Goal: Find specific page/section: Find specific page/section

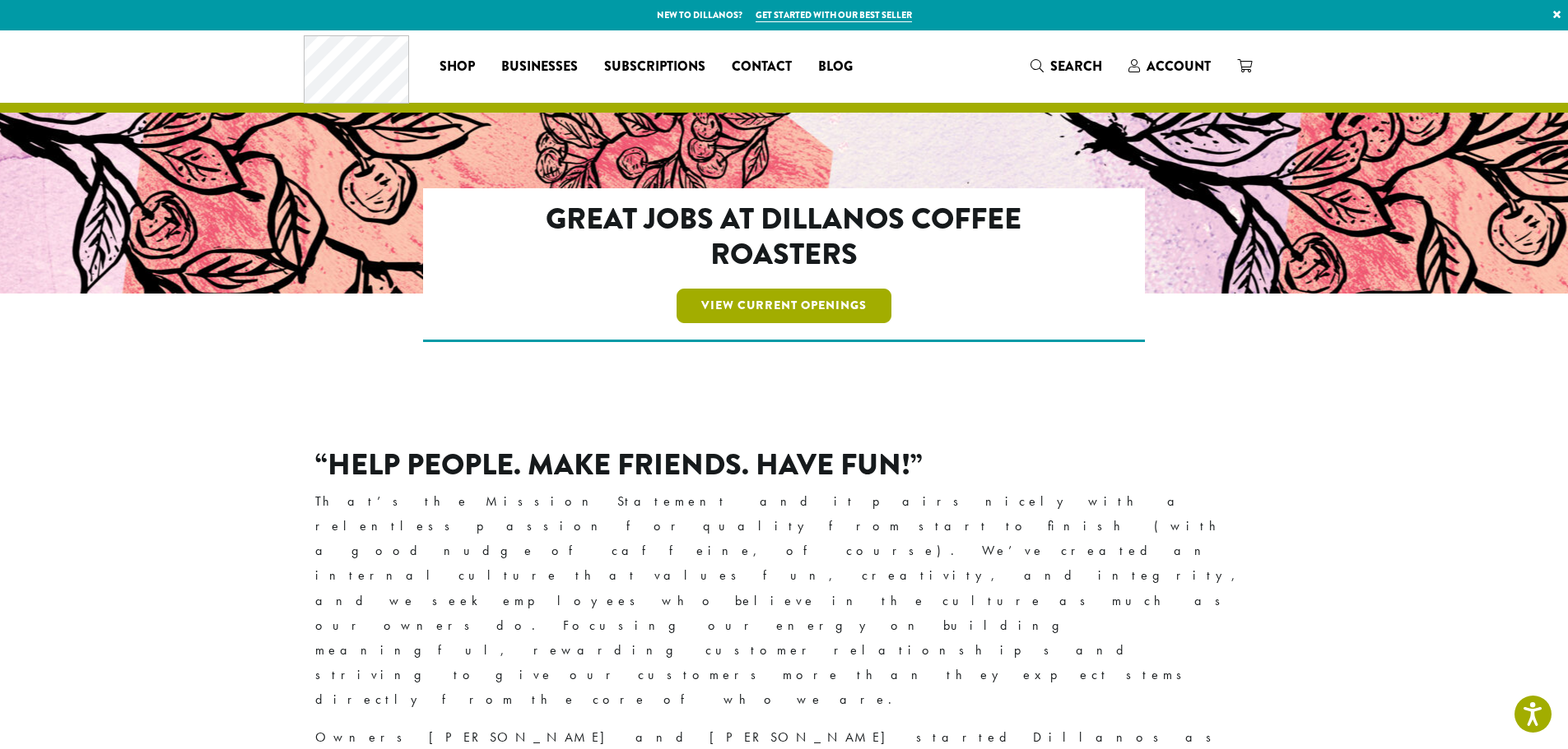
click at [841, 311] on link "View Current Openings" at bounding box center [784, 306] width 215 height 35
click at [527, 61] on span "Businesses" at bounding box center [539, 67] width 77 height 21
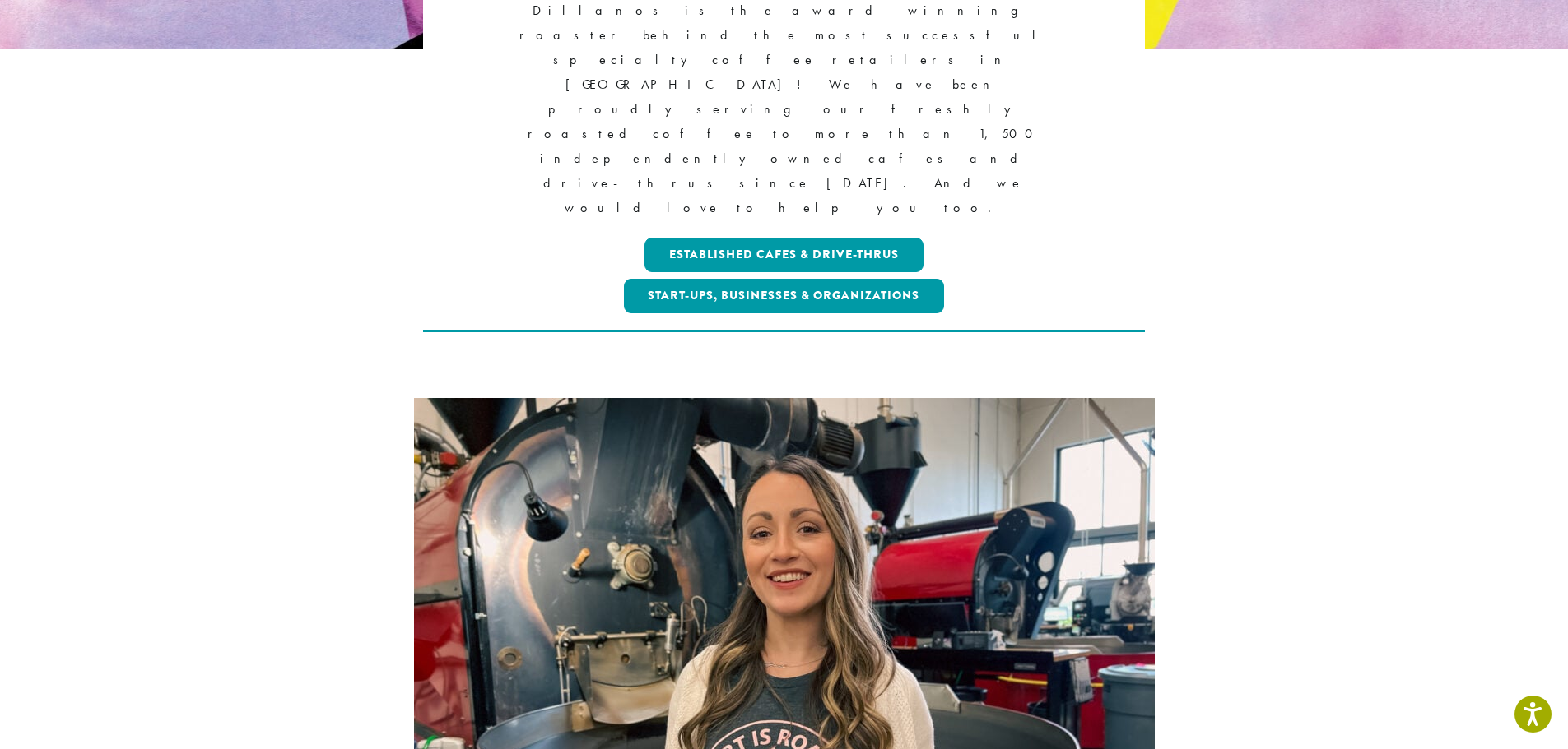
scroll to position [412, 0]
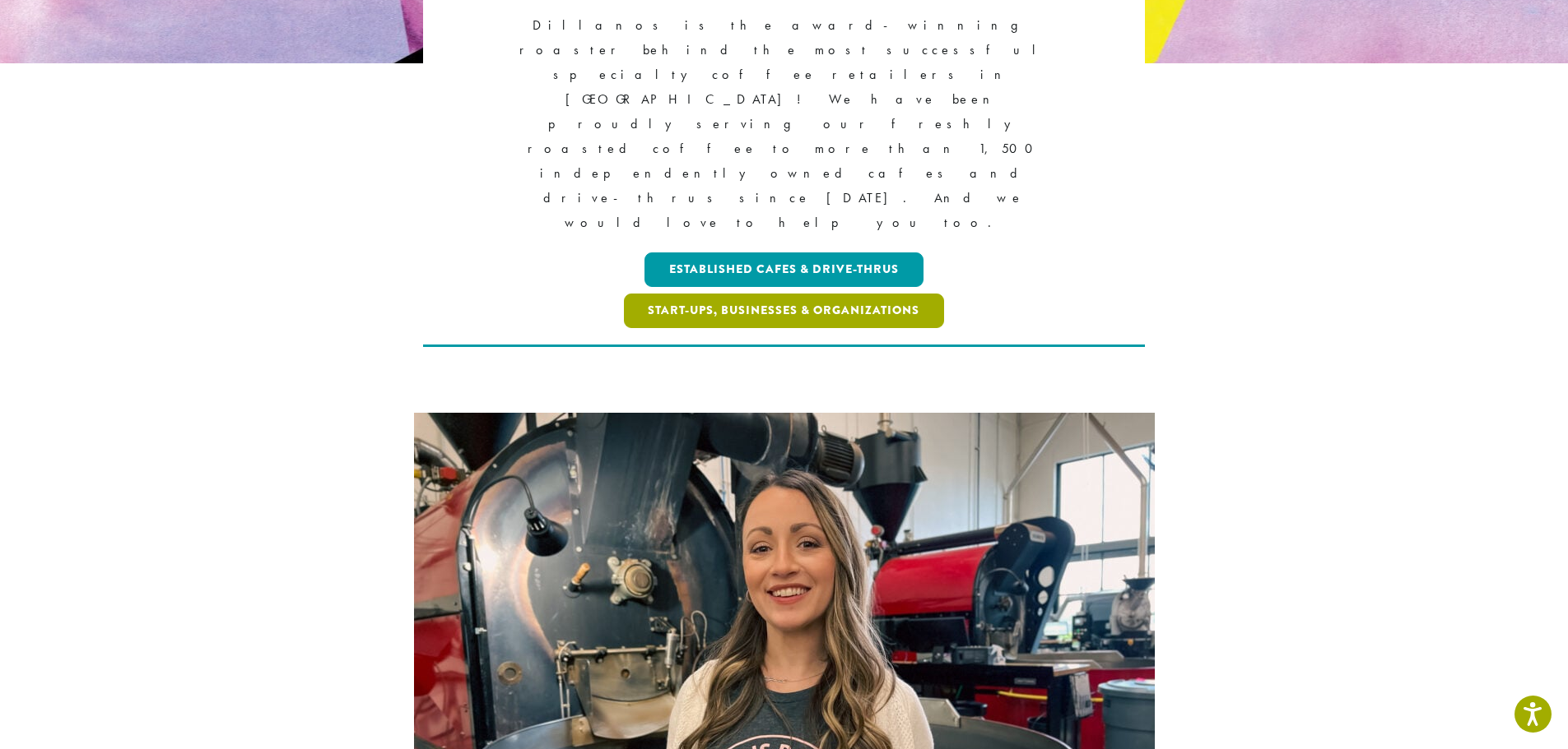
click at [759, 294] on link "Start-ups, Businesses & Organizations" at bounding box center [785, 311] width 321 height 35
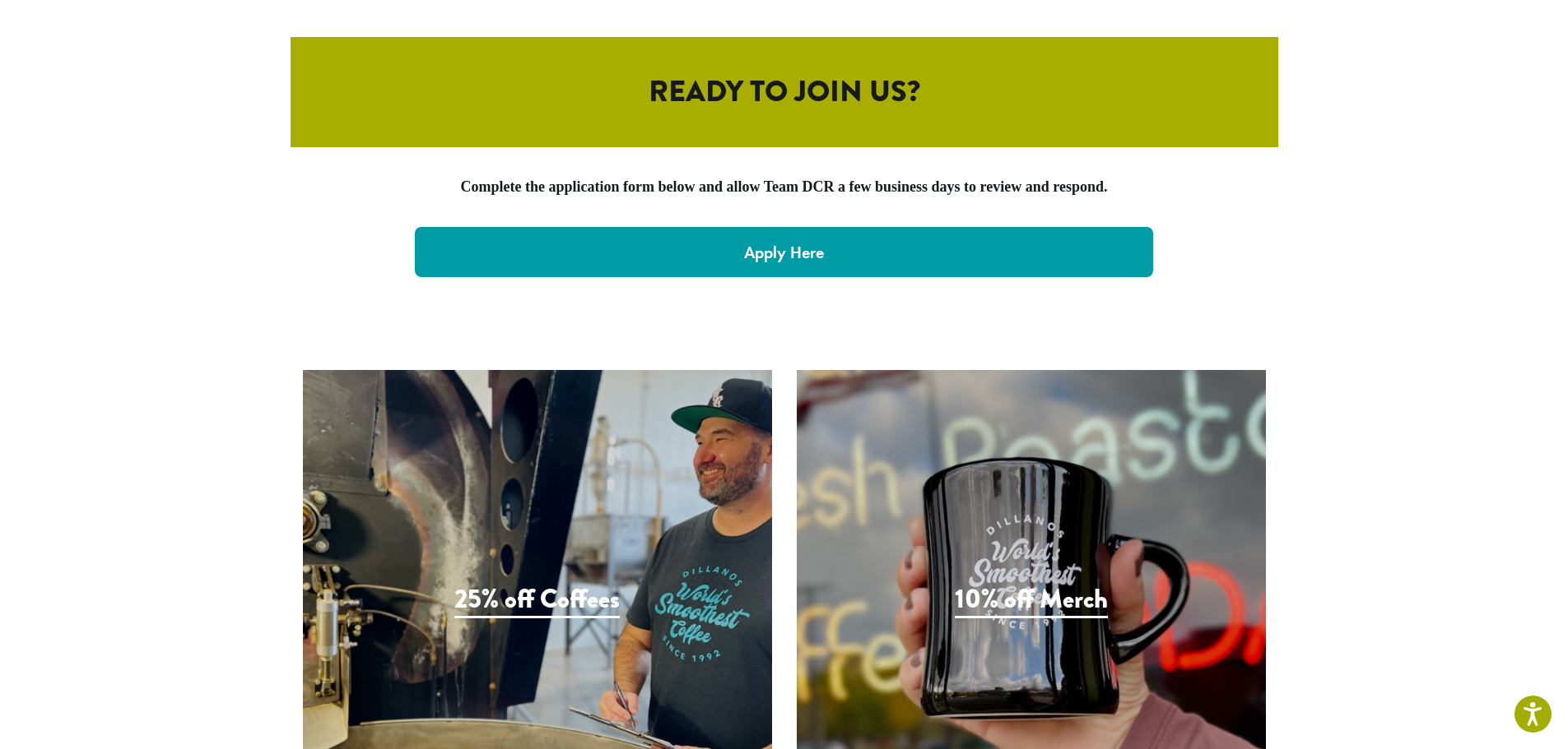
scroll to position [3466, 0]
